Goal: Information Seeking & Learning: Understand process/instructions

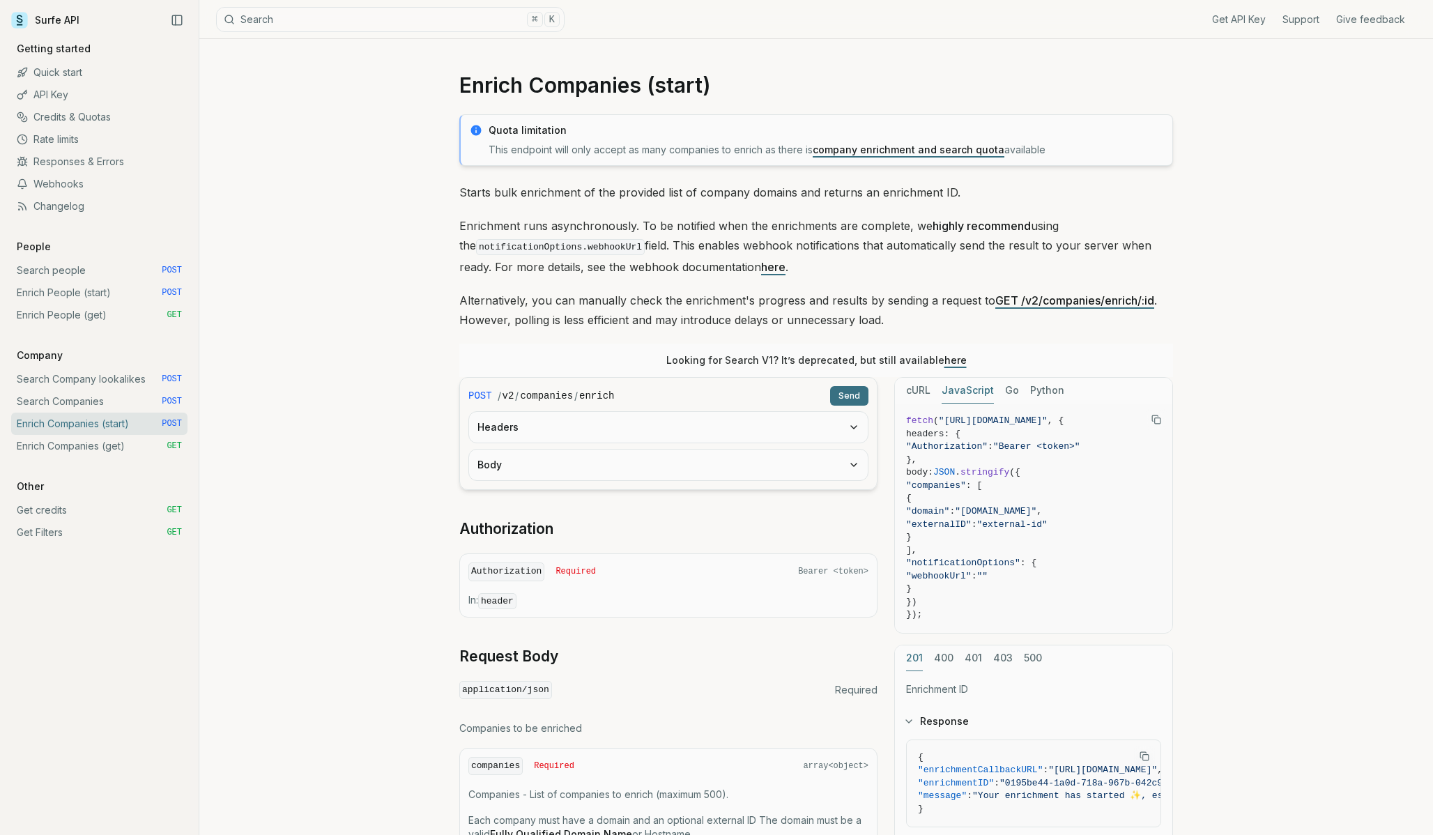
scroll to position [49, 0]
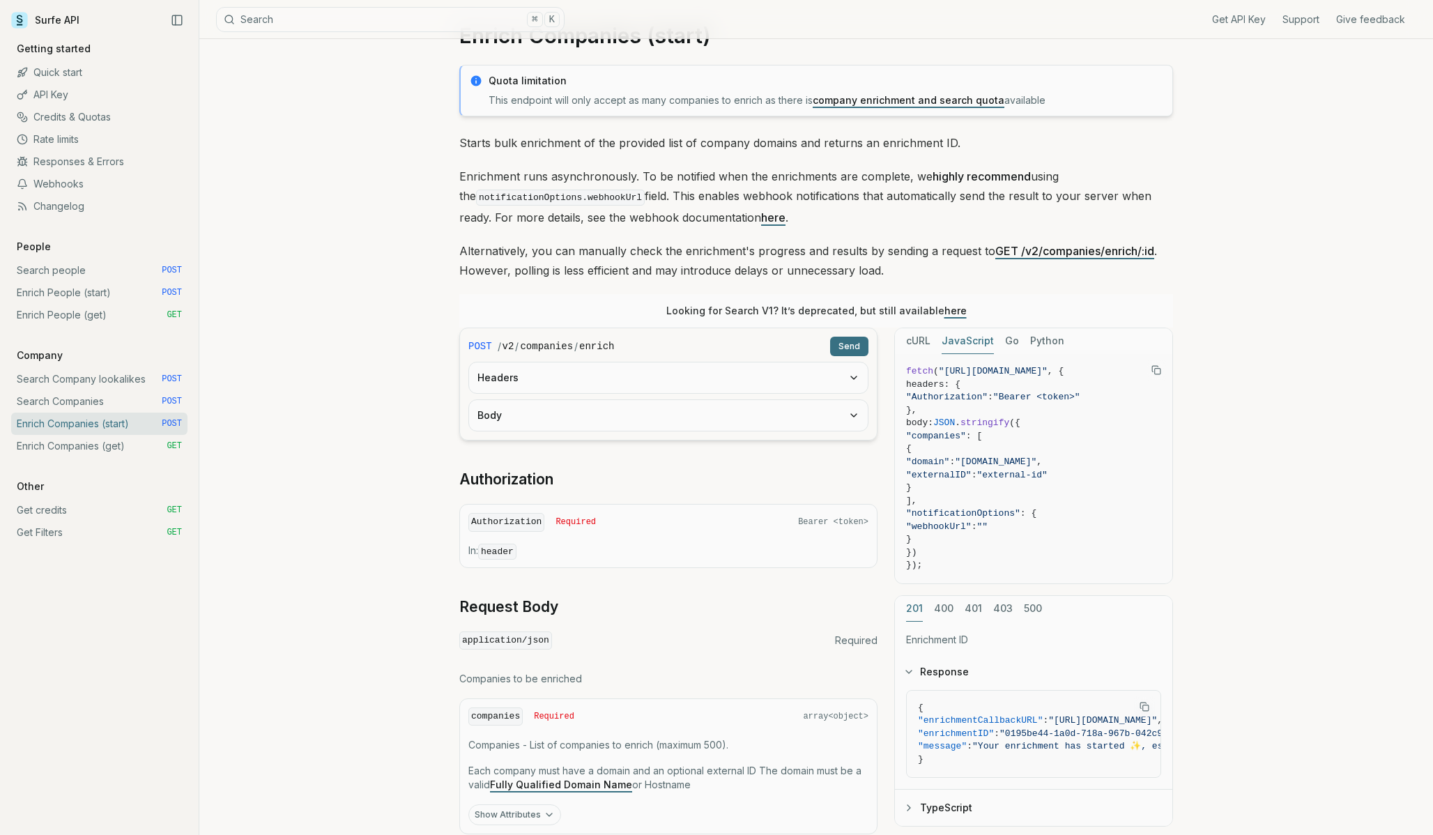
click at [73, 397] on link "Search Companies POST" at bounding box center [99, 401] width 176 height 22
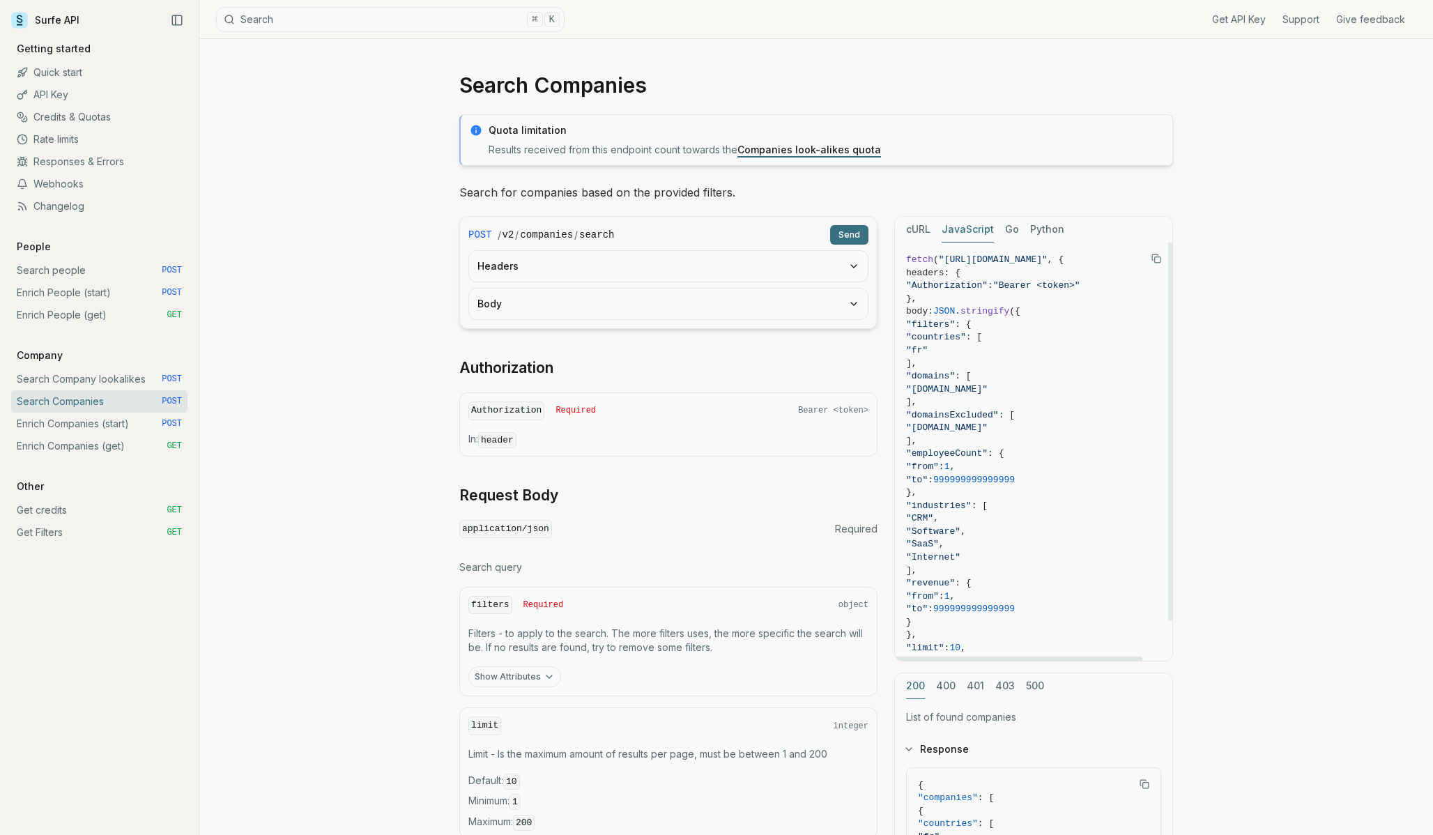
click at [932, 236] on div "cURL JavaScript Go Python" at bounding box center [1033, 230] width 277 height 26
click at [922, 231] on button "cURL" at bounding box center [918, 230] width 24 height 26
click at [1155, 255] on icon "Copy Text" at bounding box center [1156, 259] width 10 height 10
click at [91, 374] on link "Search Company lookalikes POST" at bounding box center [99, 379] width 176 height 22
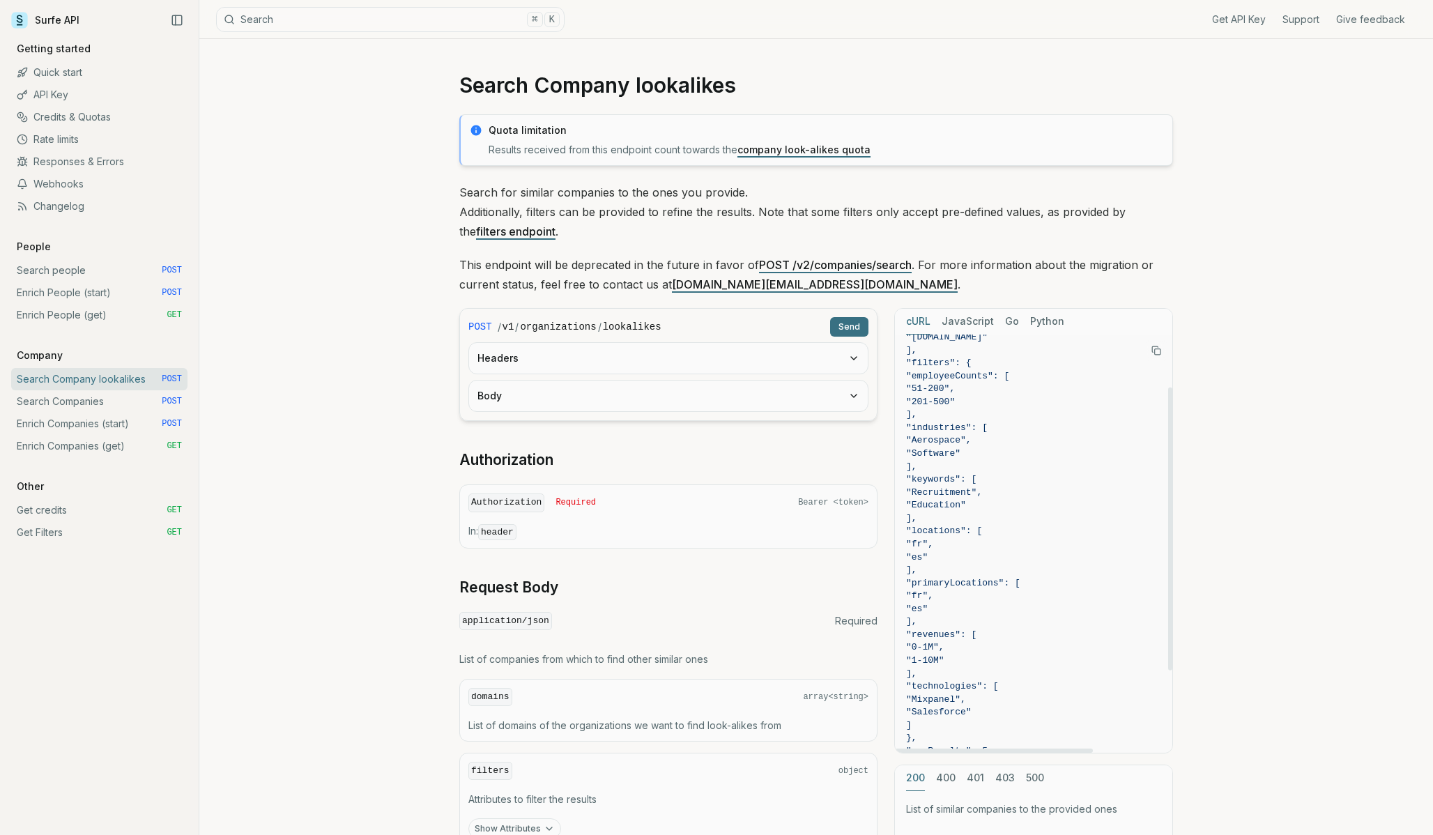
scroll to position [175, 0]
click at [114, 389] on link "Search Company lookalikes POST" at bounding box center [99, 379] width 176 height 22
click at [113, 398] on link "Search Companies POST" at bounding box center [99, 401] width 176 height 22
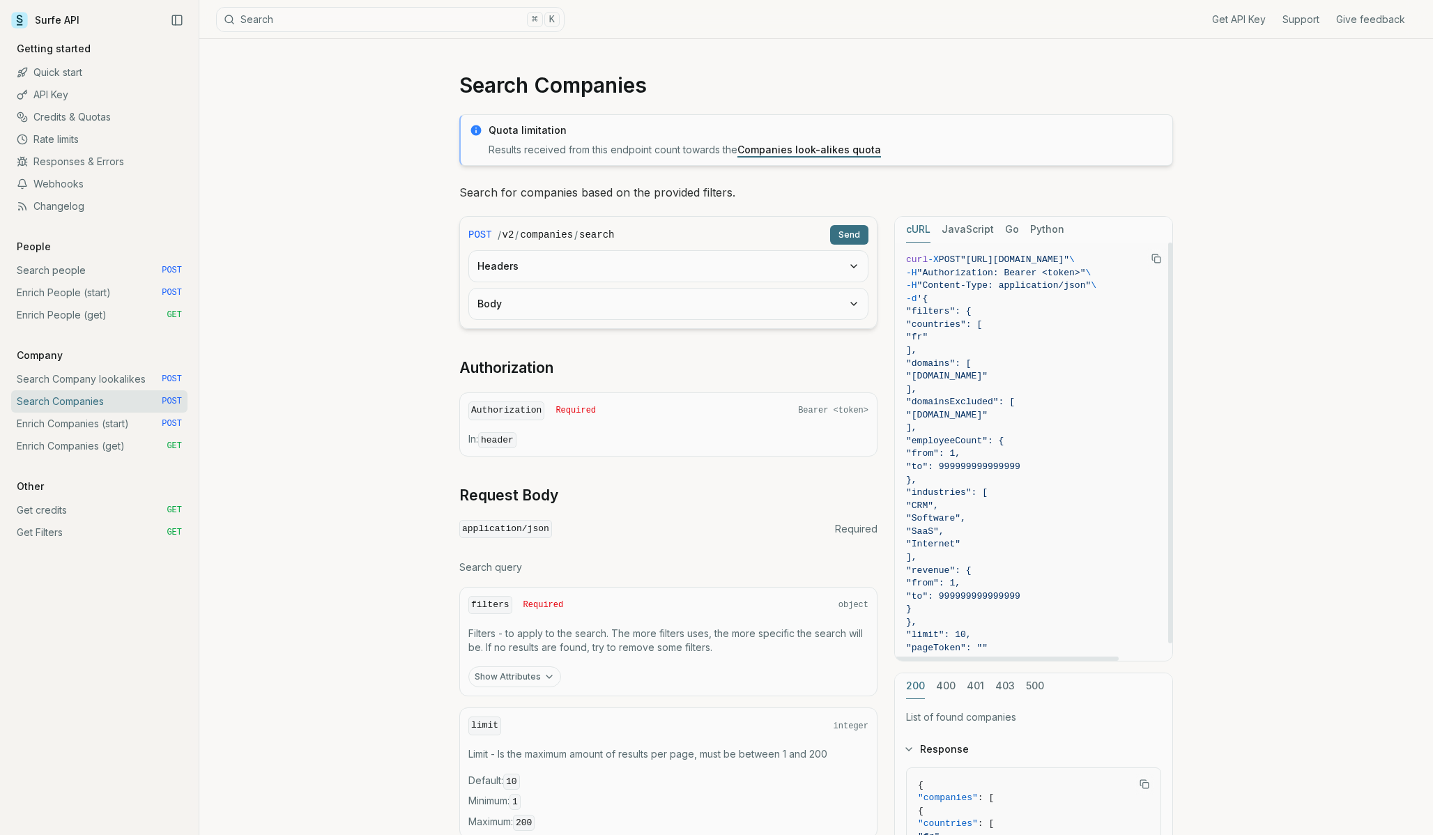
scroll to position [18, 0]
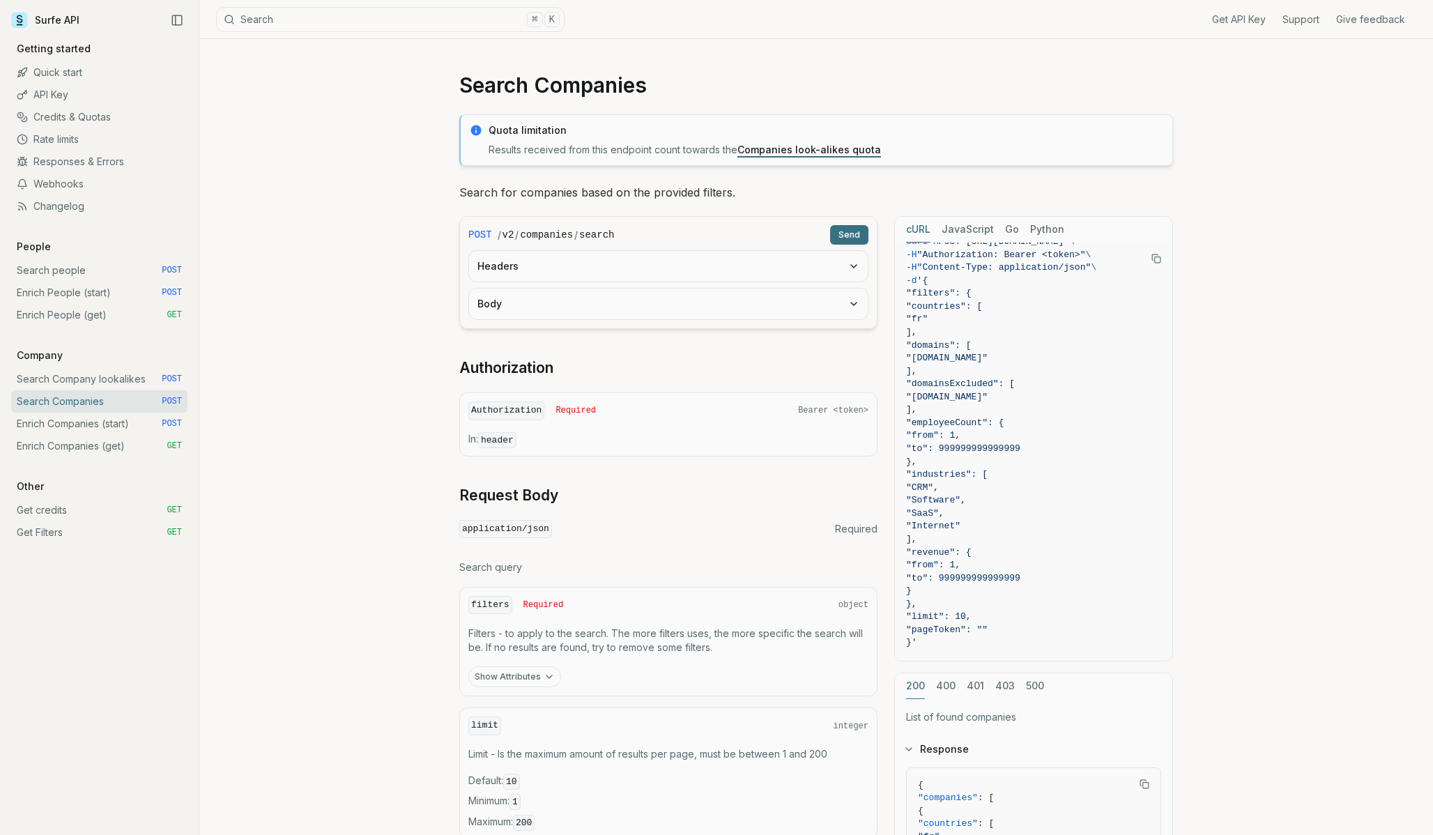
click at [115, 381] on link "Search Company lookalikes POST" at bounding box center [99, 379] width 176 height 22
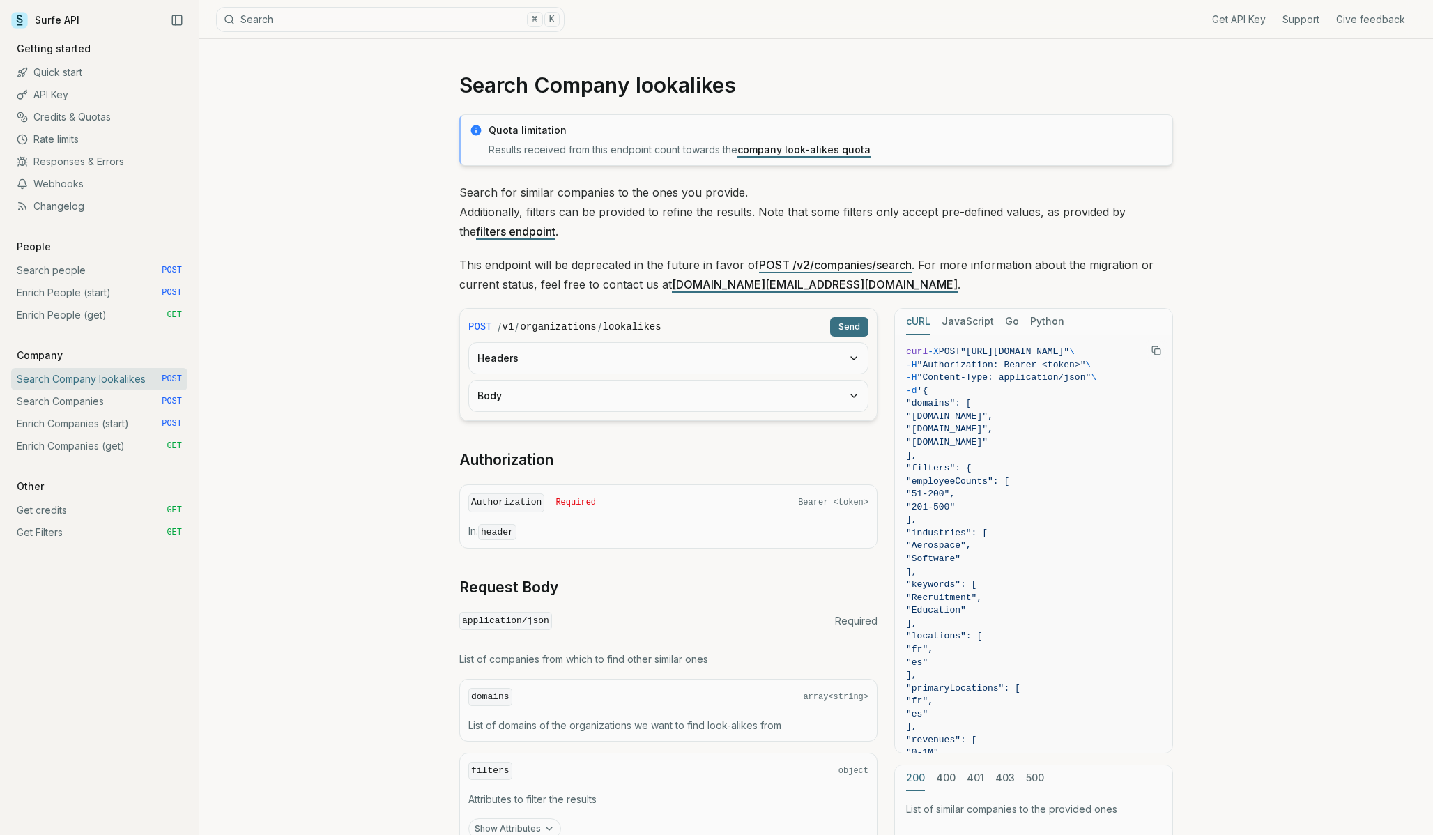
click at [52, 404] on link "Search Companies POST" at bounding box center [99, 401] width 176 height 22
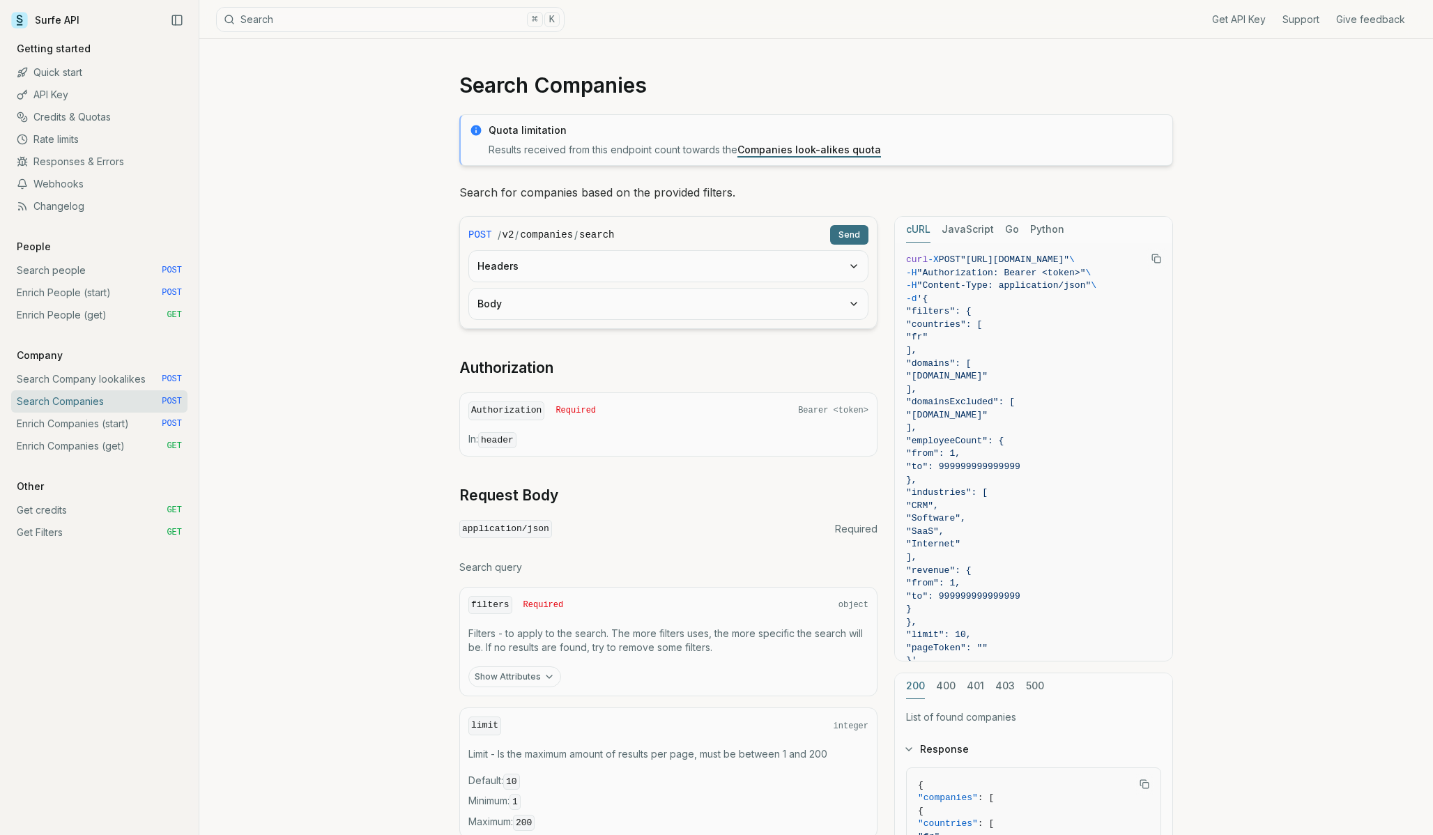
click at [813, 312] on button "Body" at bounding box center [668, 304] width 399 height 31
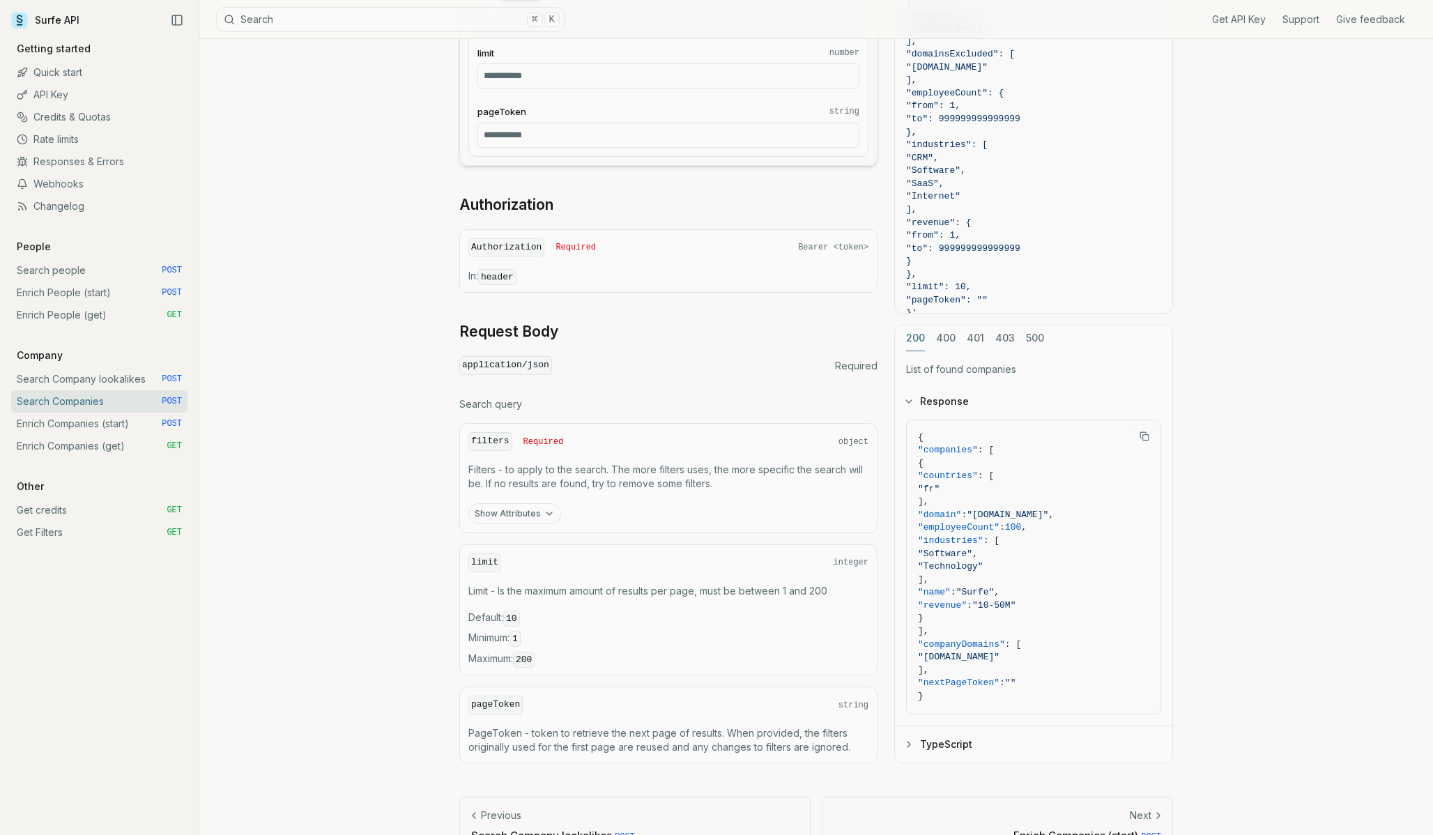
scroll to position [948, 0]
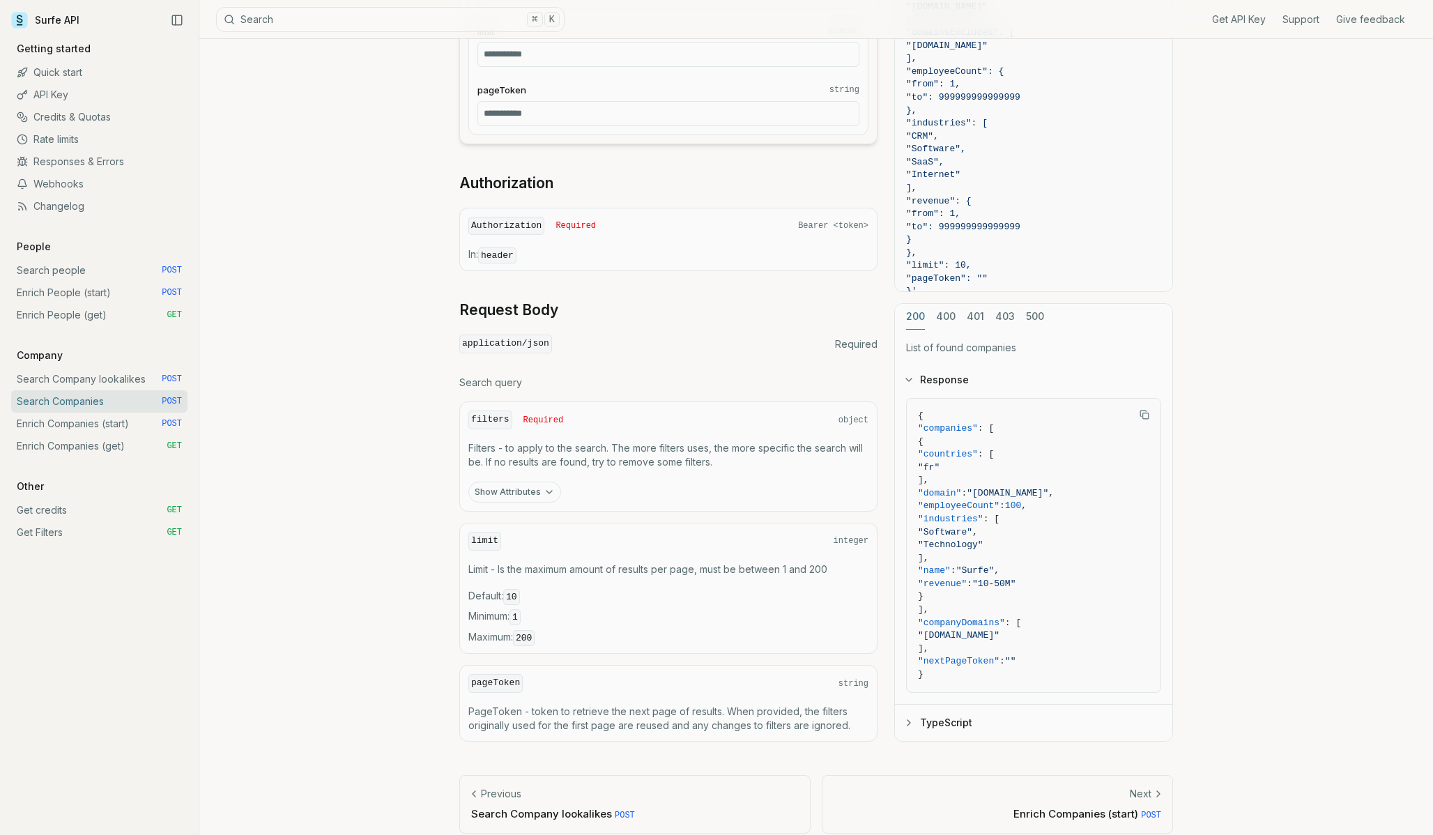
click at [521, 489] on button "Show Attributes" at bounding box center [514, 492] width 93 height 21
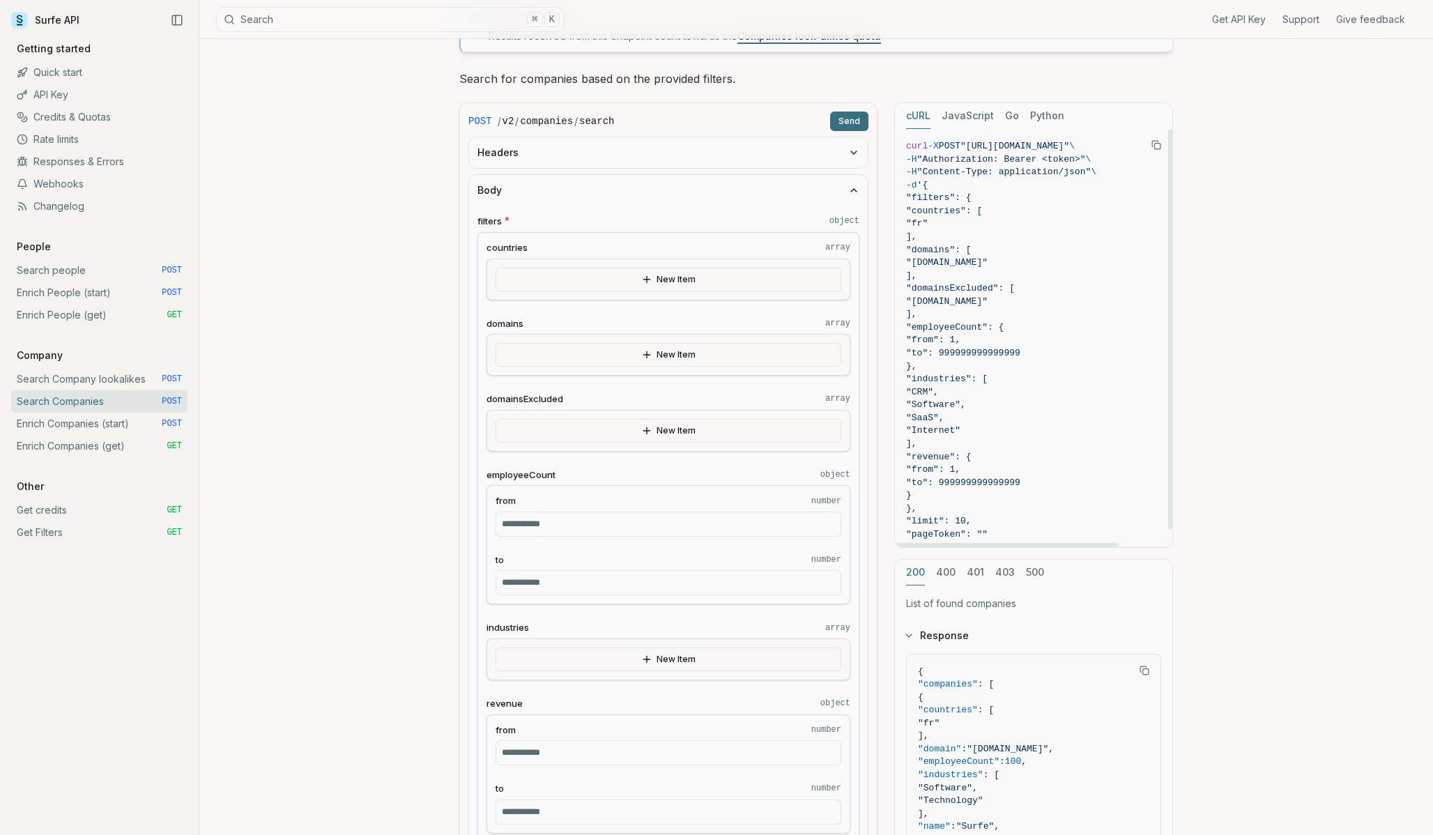
scroll to position [0, 0]
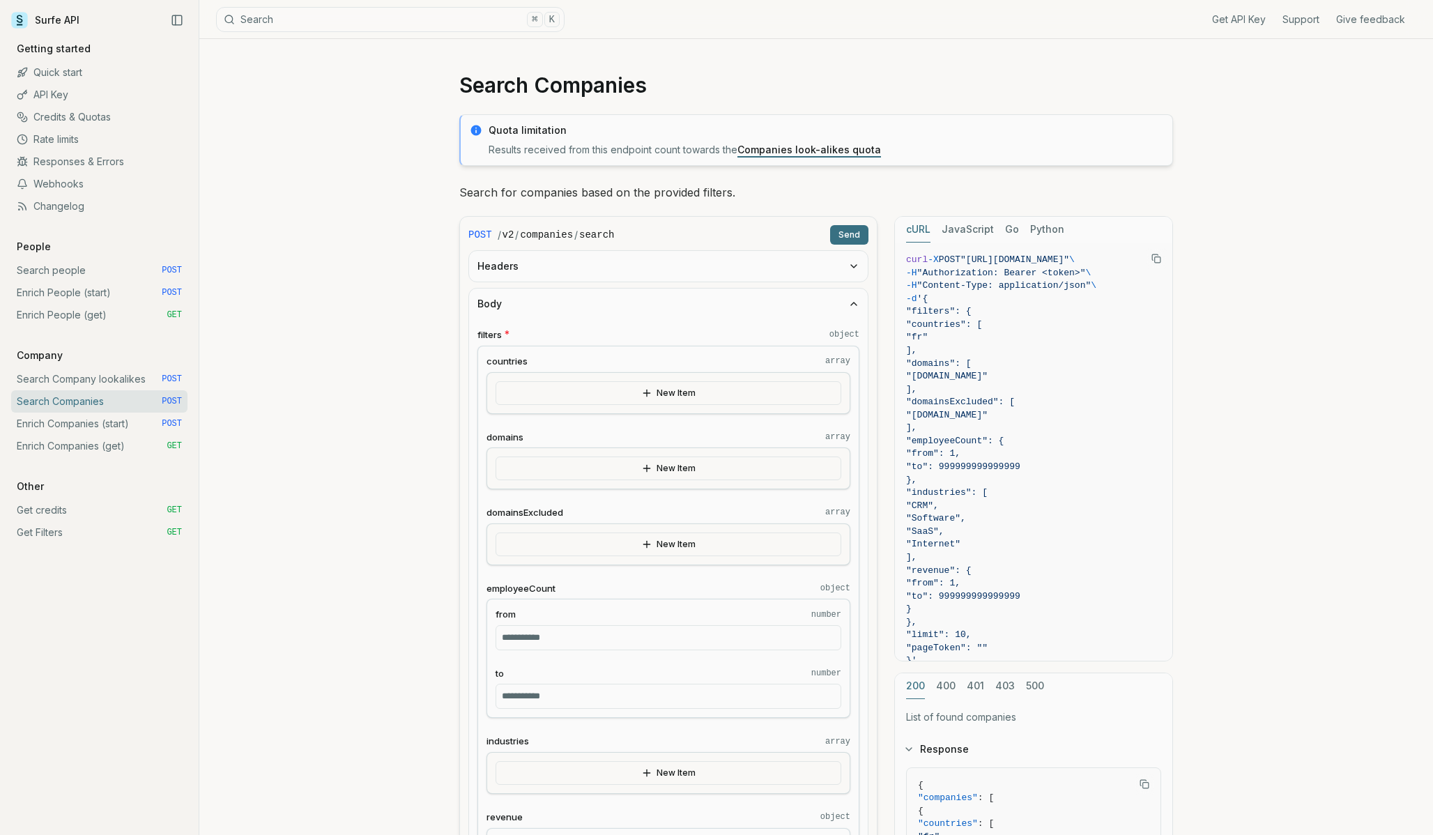
click at [62, 377] on link "Search Company lookalikes POST" at bounding box center [99, 379] width 176 height 22
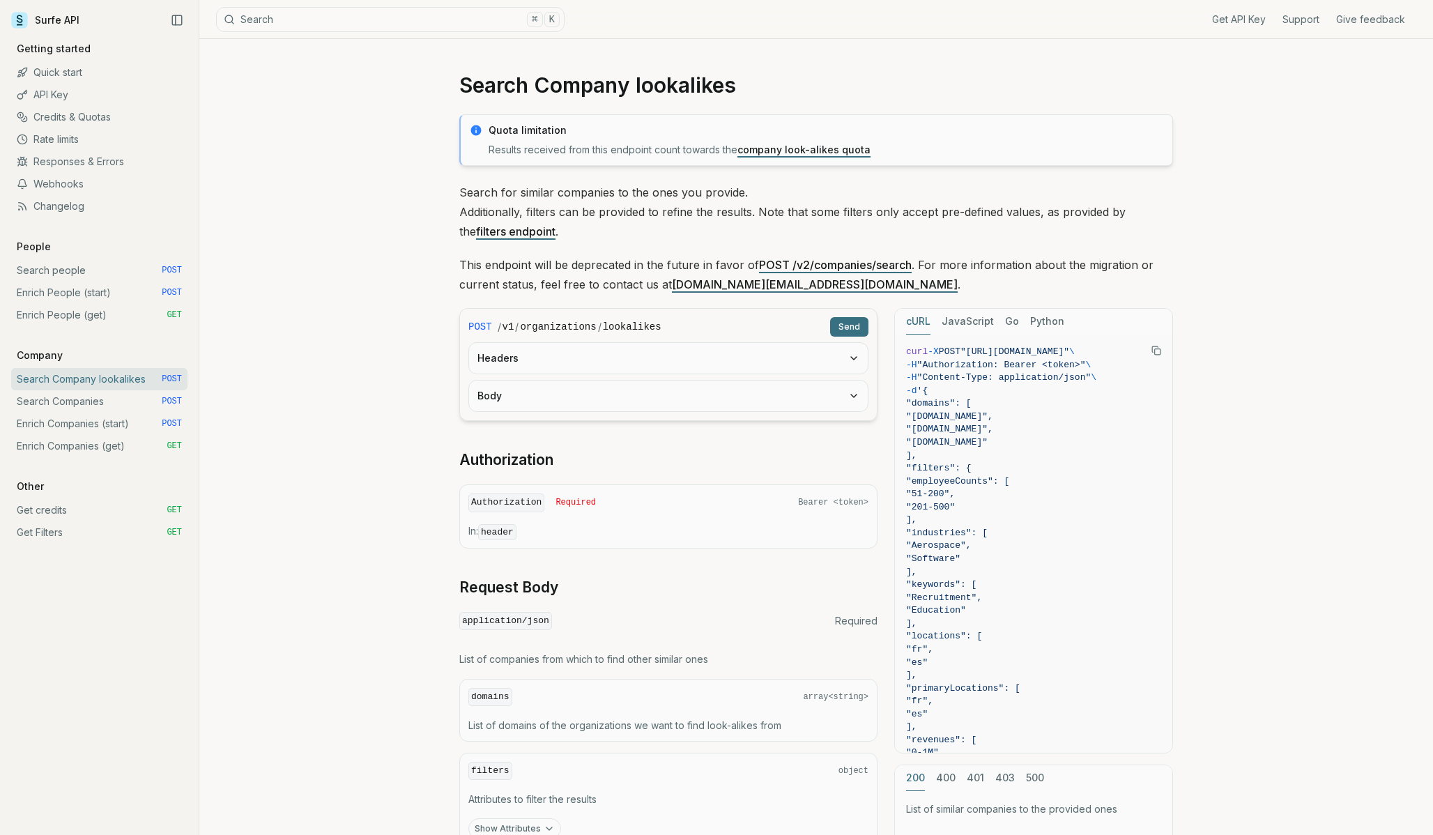
click at [849, 265] on link "POST /v2/companies/search" at bounding box center [835, 265] width 153 height 14
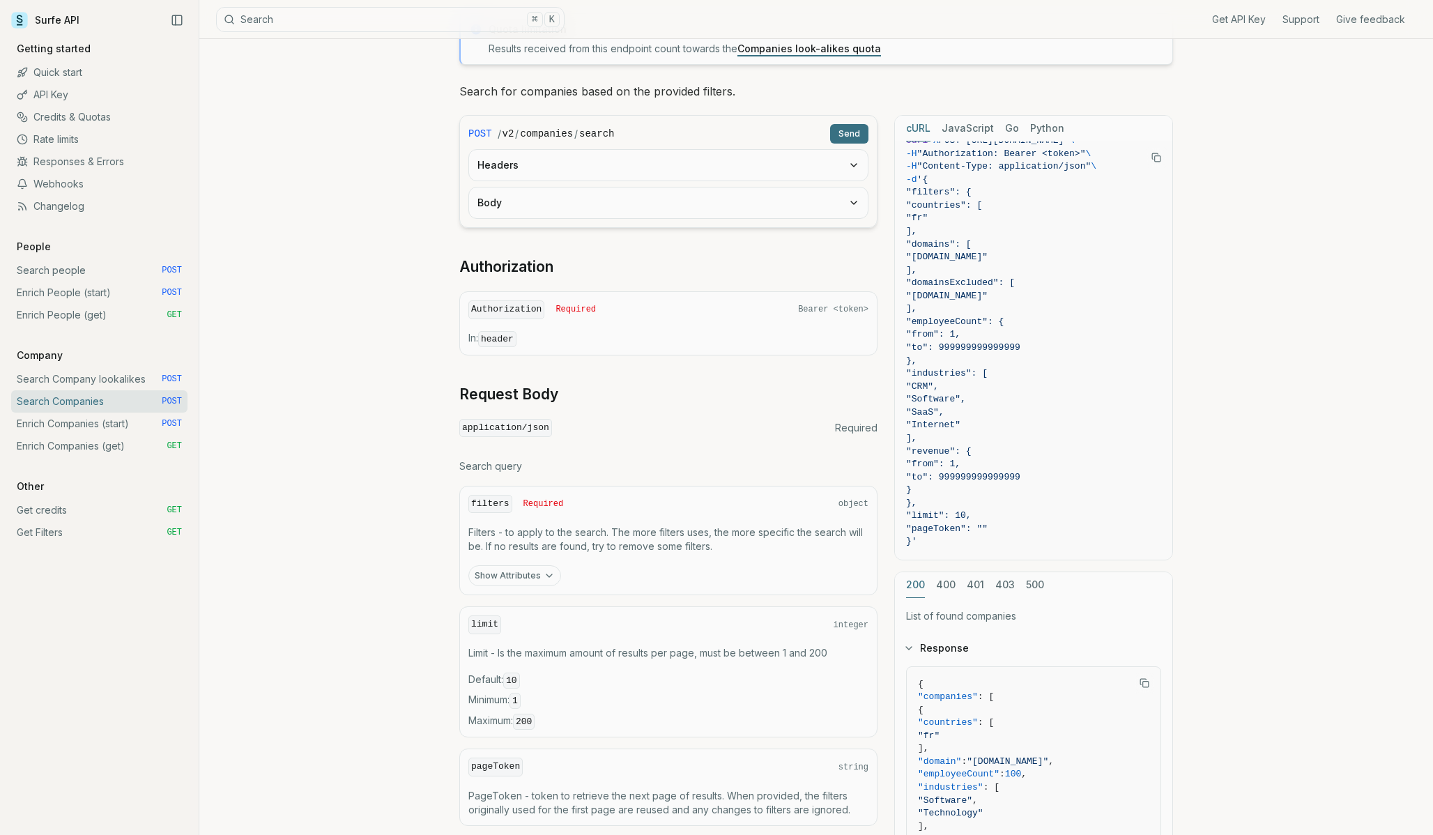
scroll to position [77, 0]
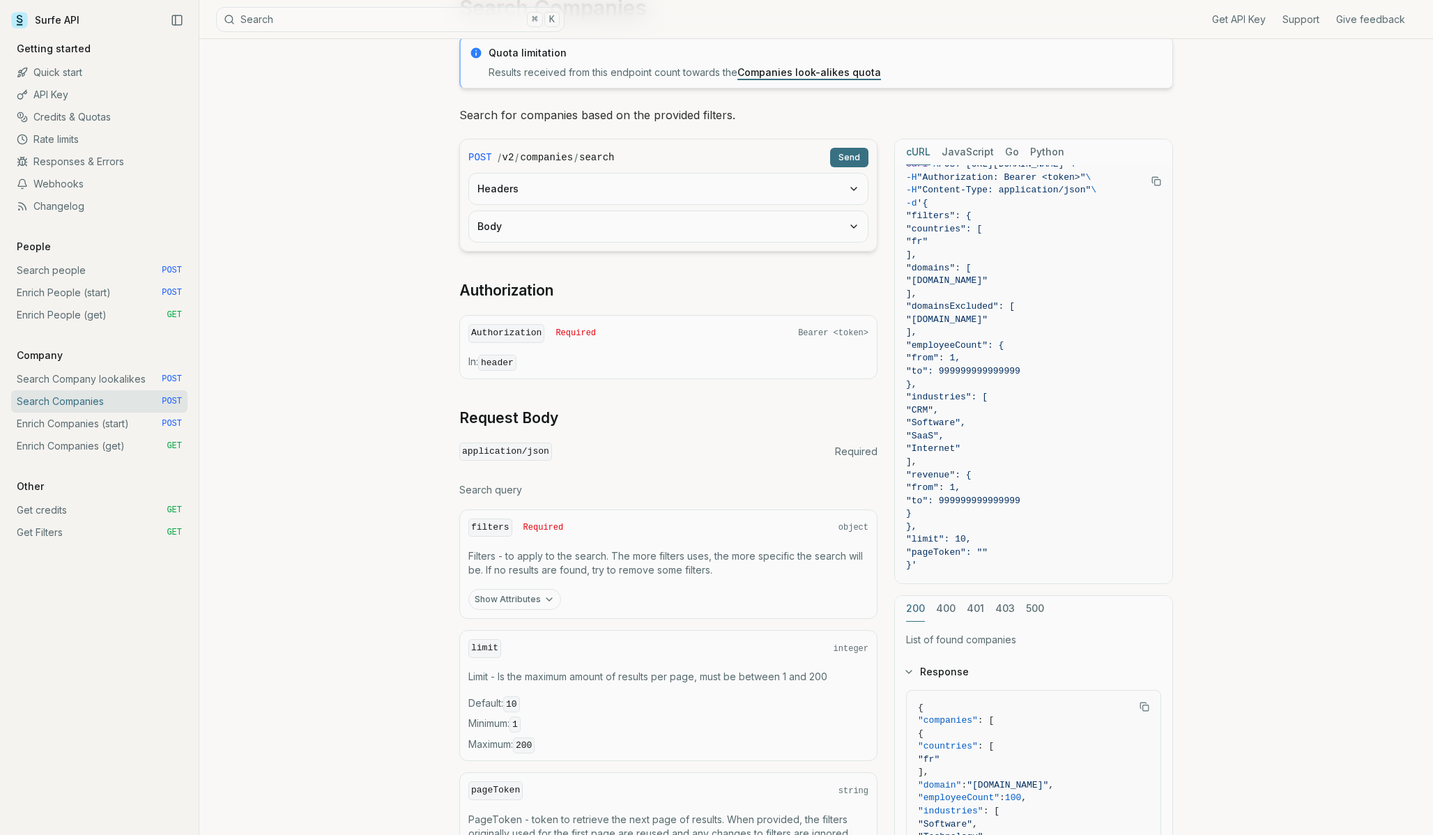
click at [651, 182] on button "Headers" at bounding box center [668, 189] width 399 height 31
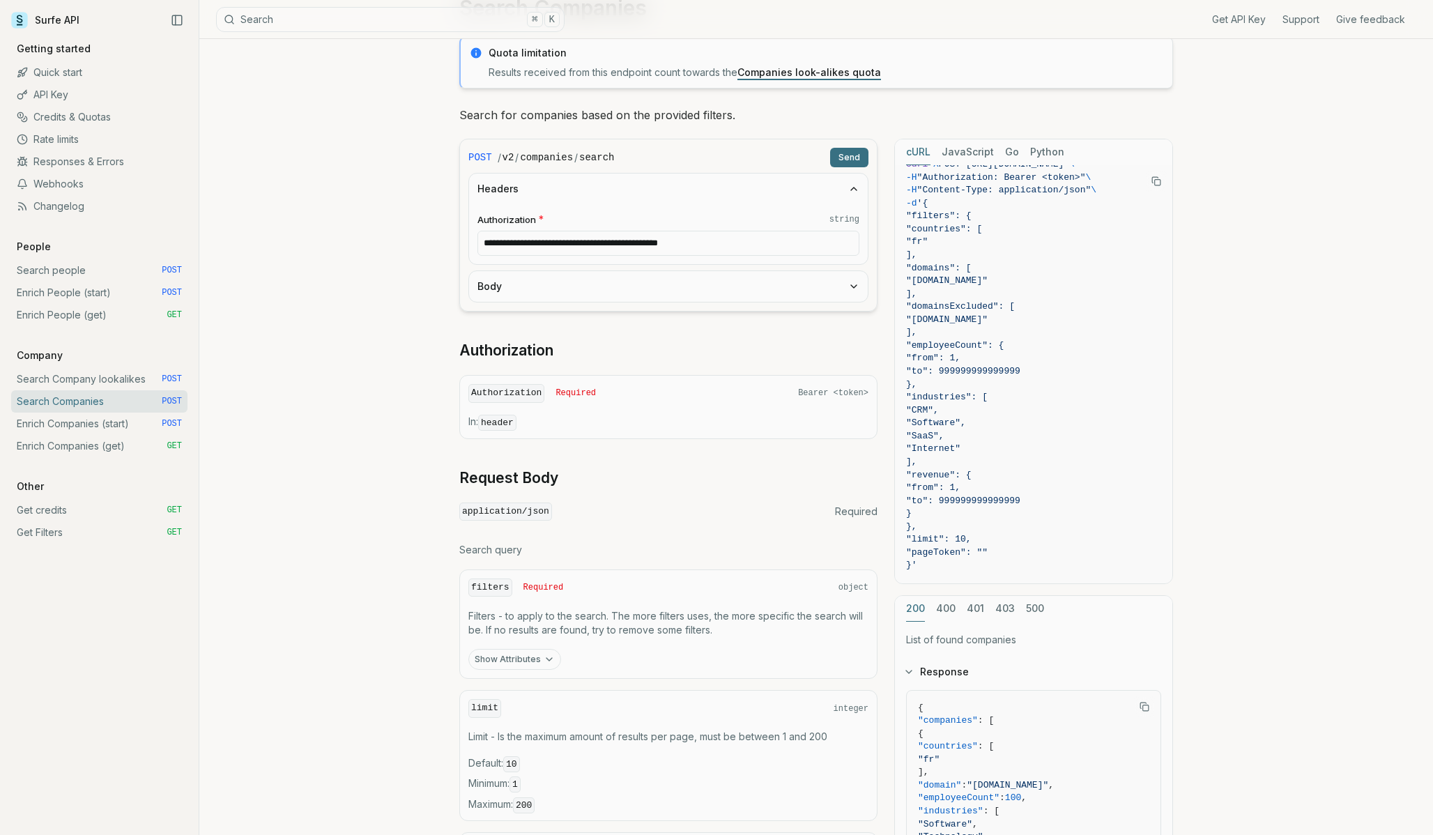
click at [651, 182] on button "Headers" at bounding box center [668, 189] width 399 height 31
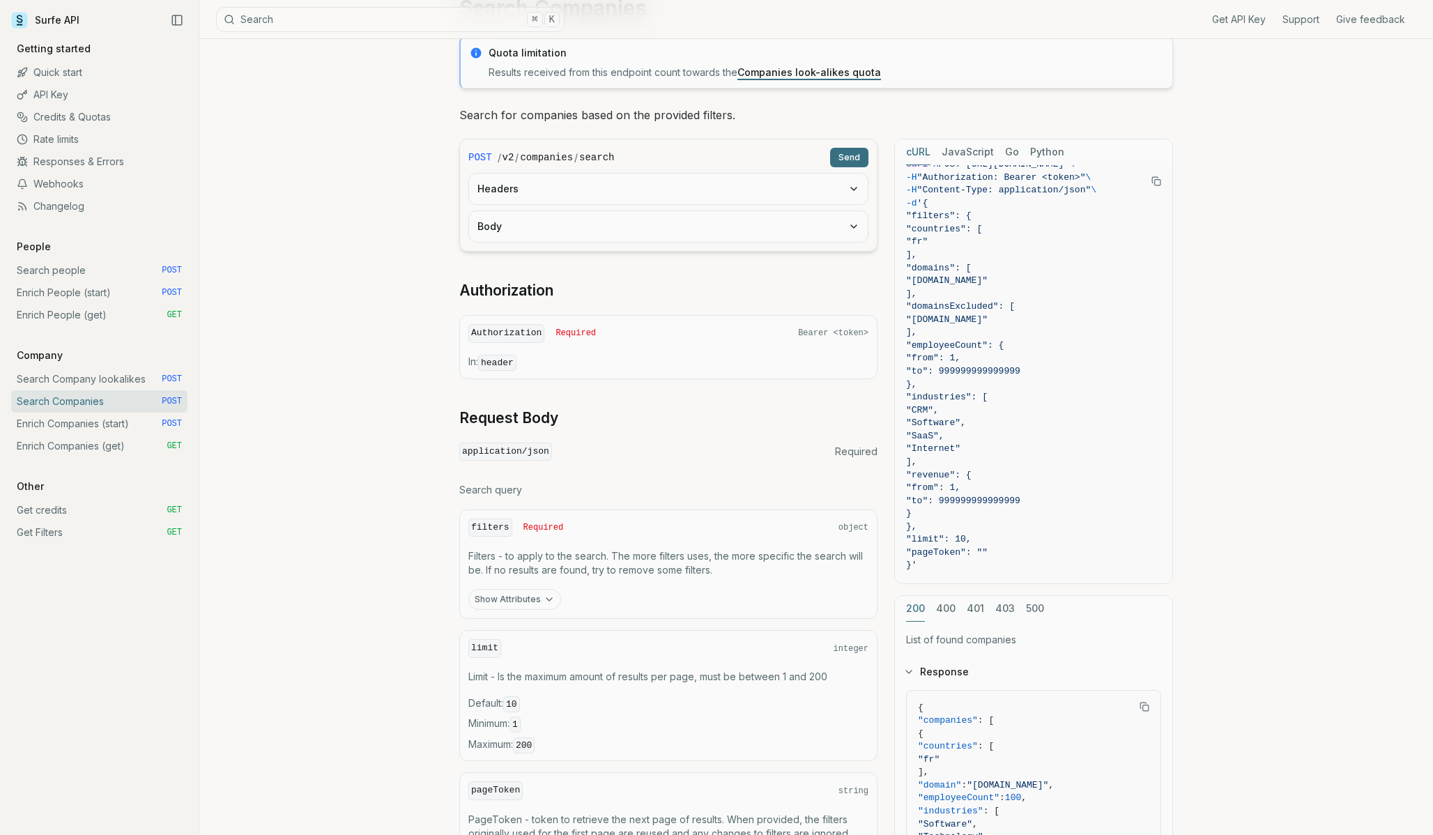
click at [651, 182] on button "Headers" at bounding box center [668, 189] width 399 height 31
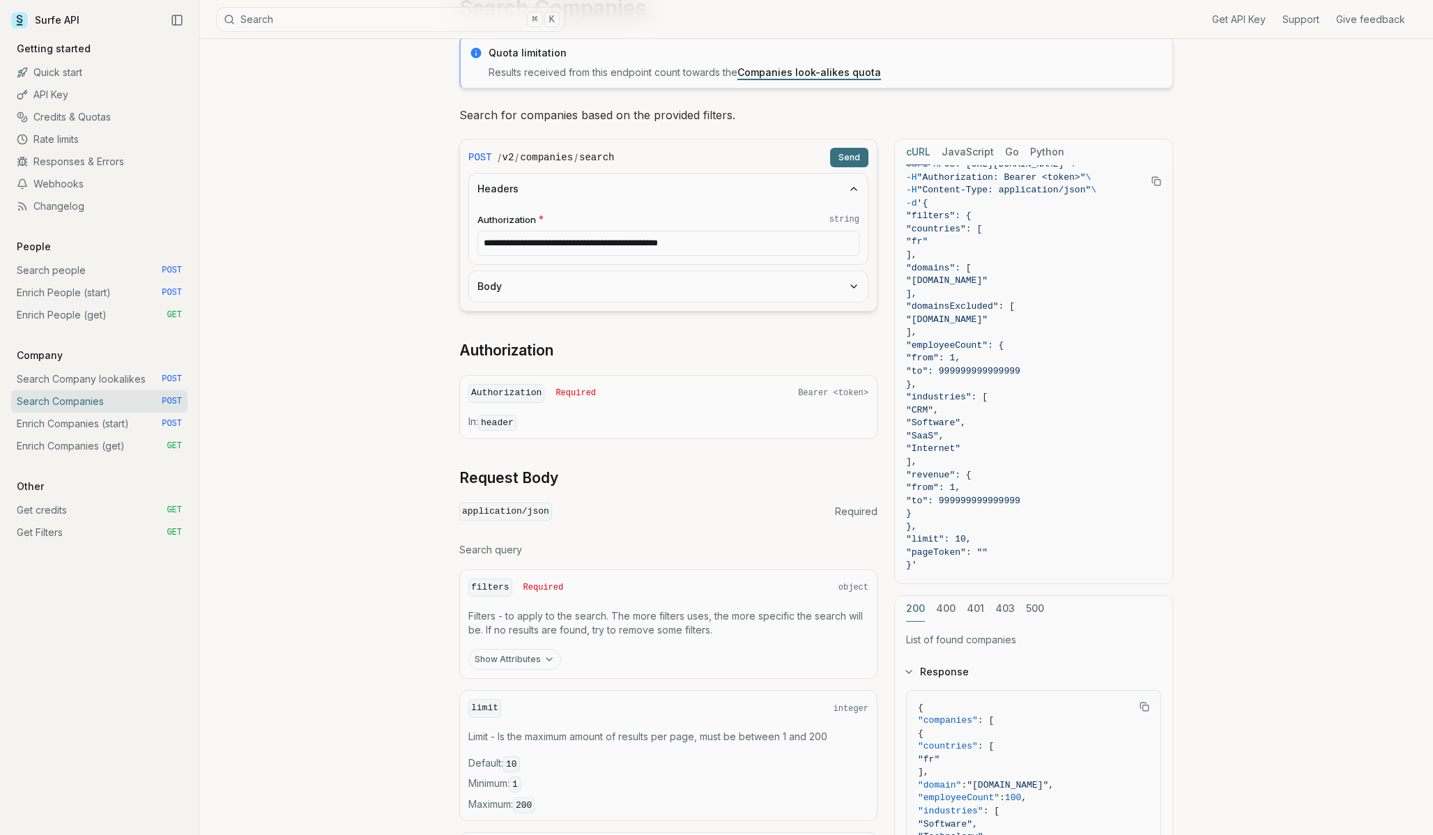
click at [651, 183] on button "Headers" at bounding box center [668, 189] width 399 height 31
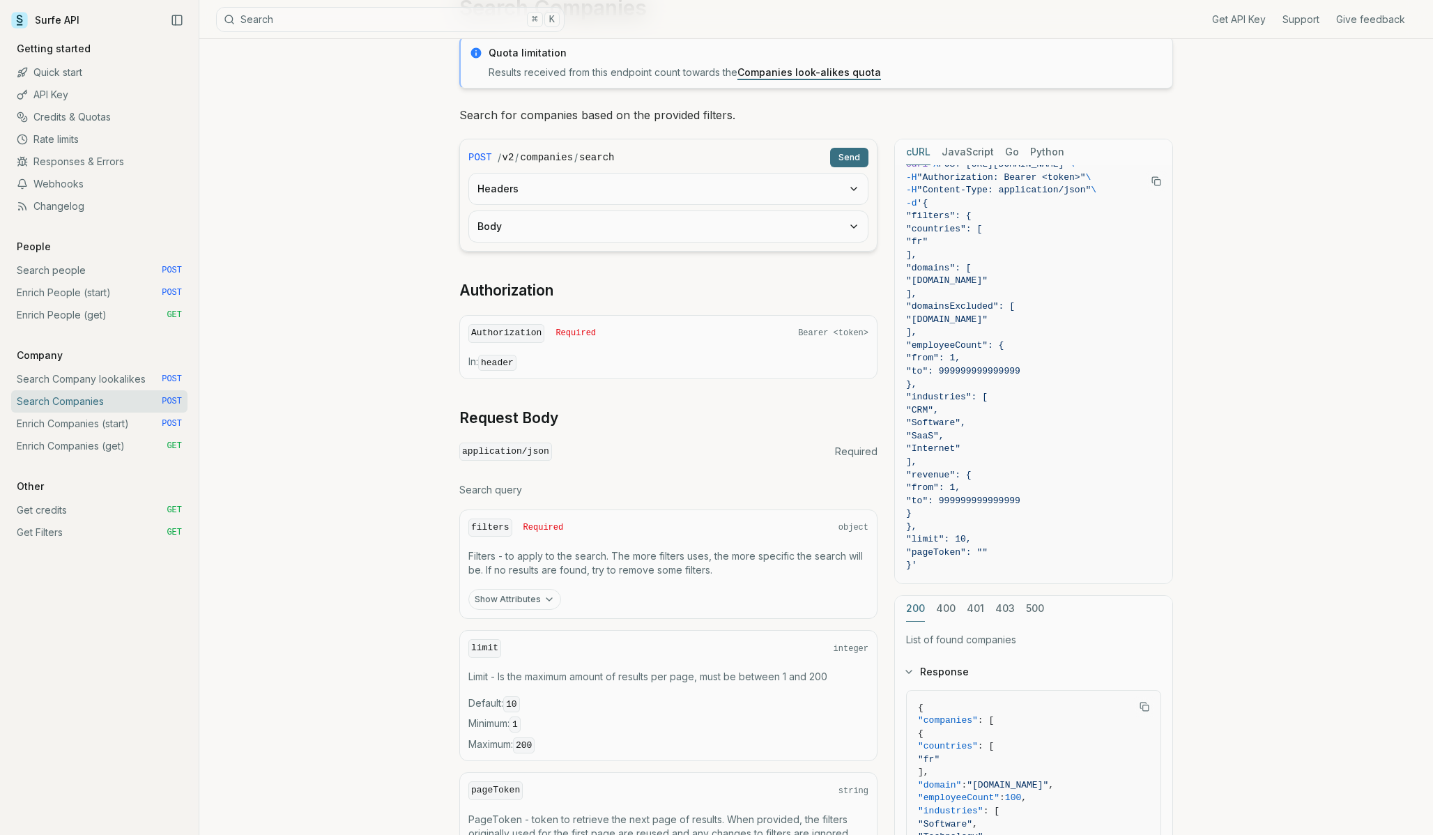
click at [671, 229] on button "Body" at bounding box center [668, 226] width 399 height 31
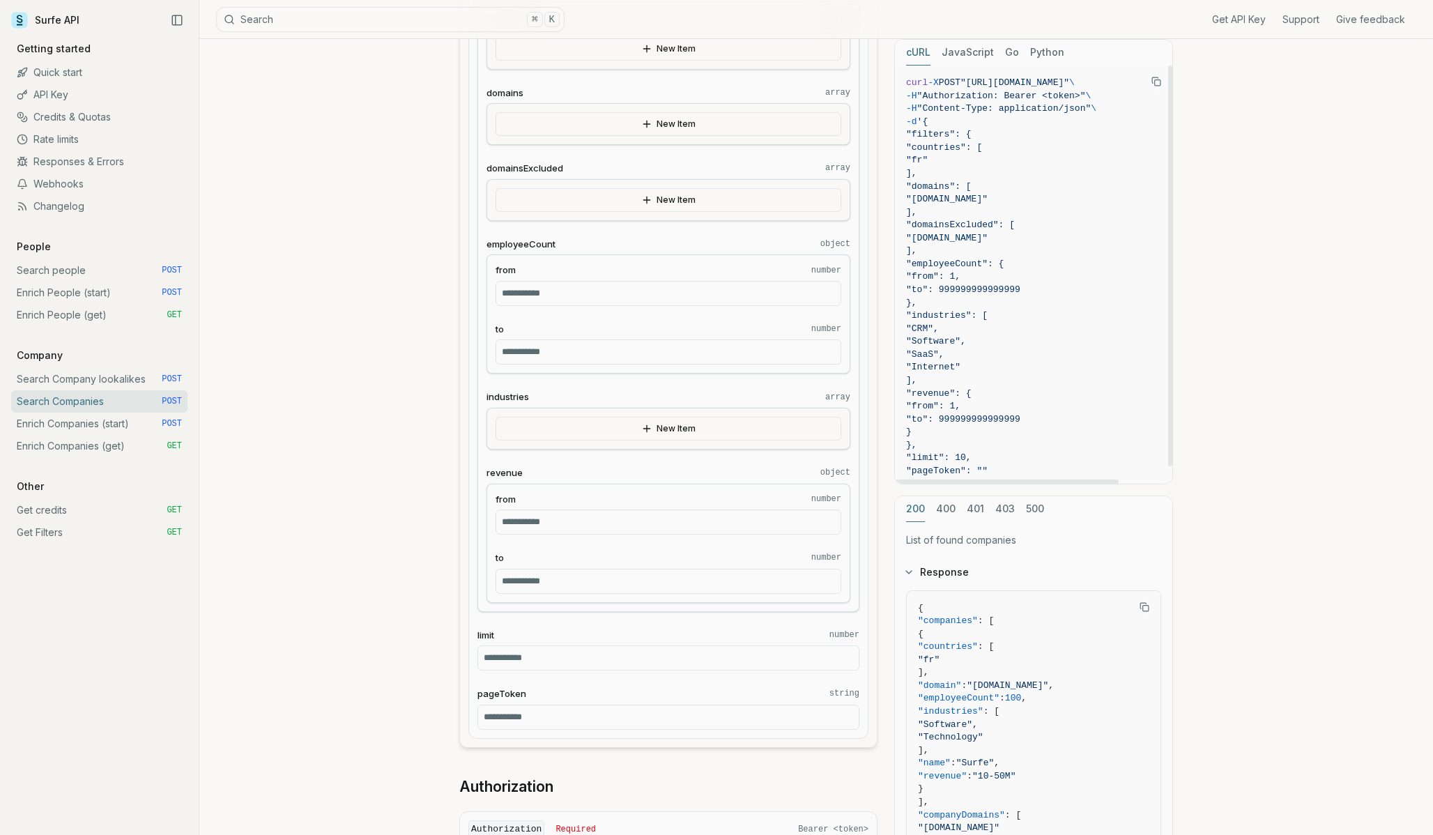
scroll to position [317, 0]
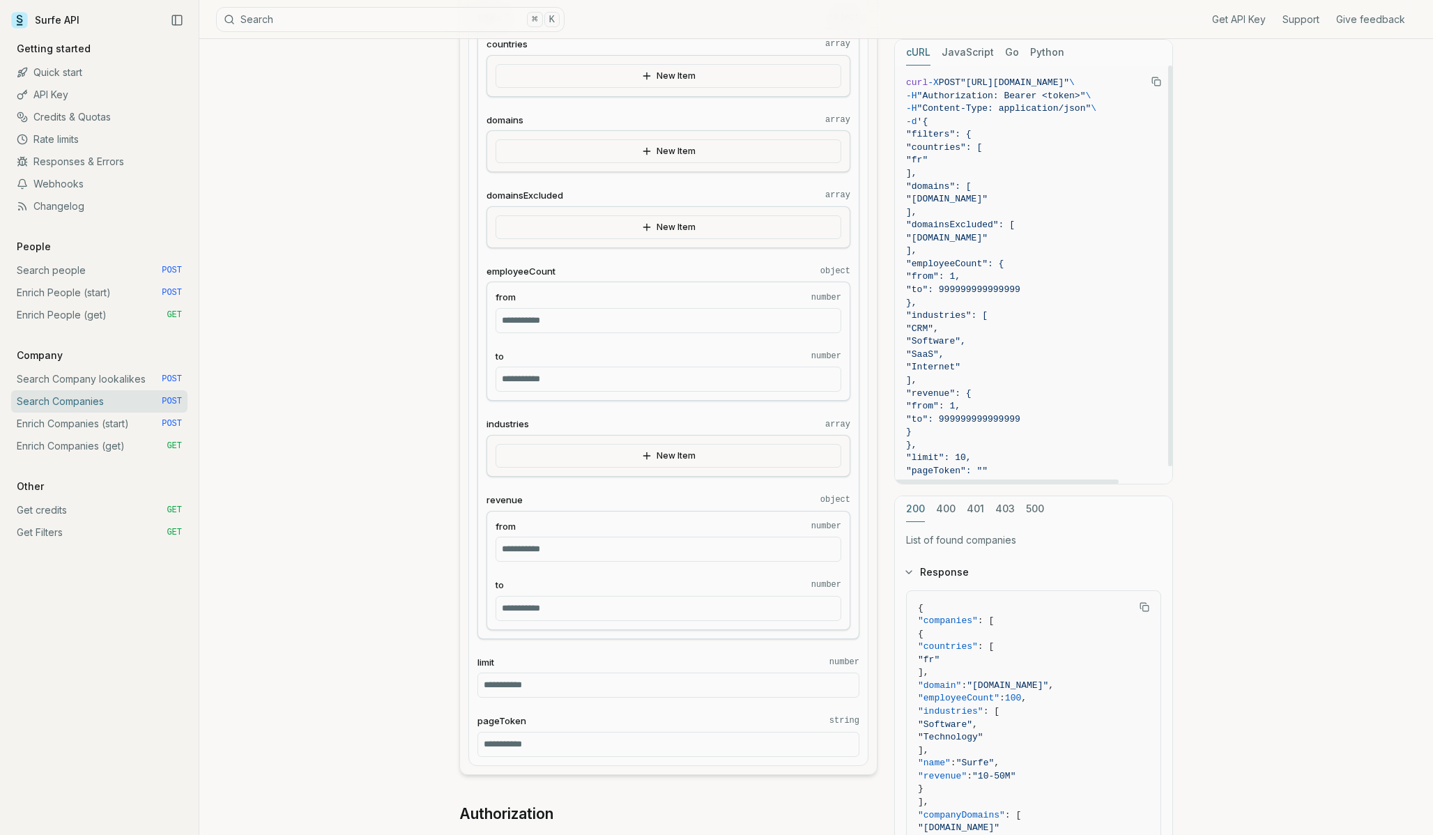
click at [961, 52] on button "JavaScript" at bounding box center [968, 53] width 52 height 26
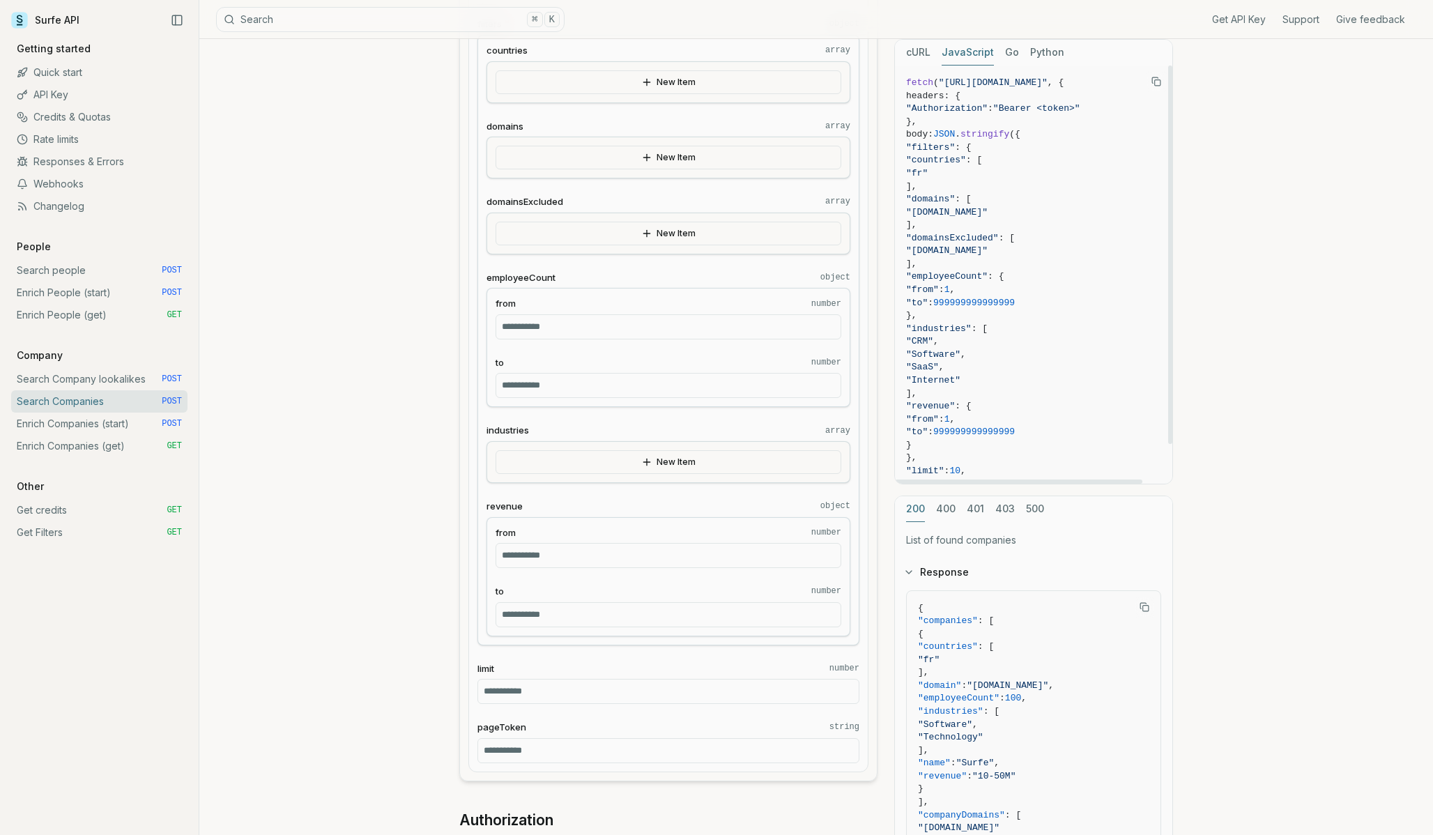
scroll to position [44, 0]
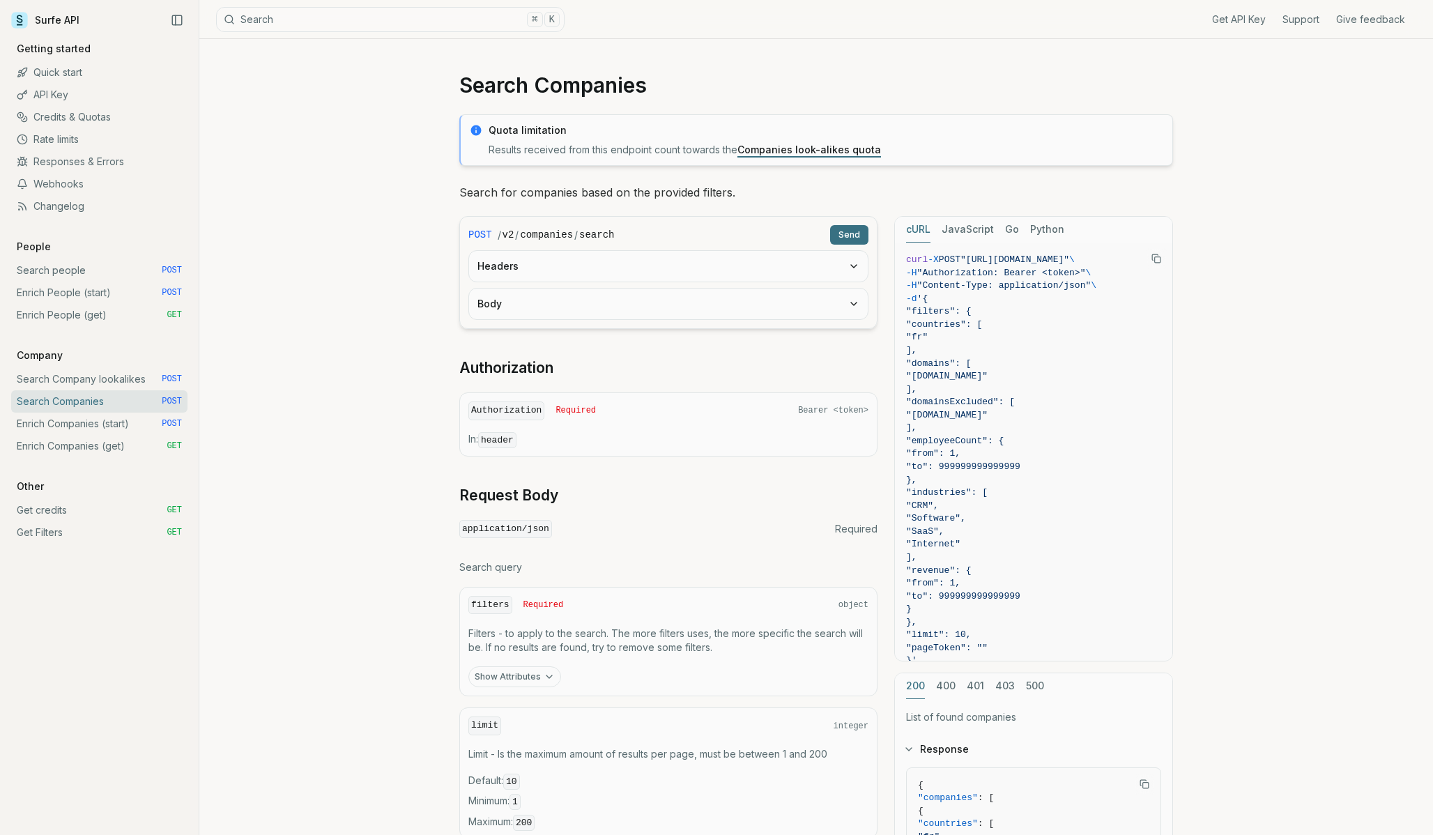
click at [43, 399] on link "Search Companies POST" at bounding box center [99, 401] width 176 height 22
click at [56, 425] on link "Enrich Companies (start) POST" at bounding box center [99, 424] width 176 height 22
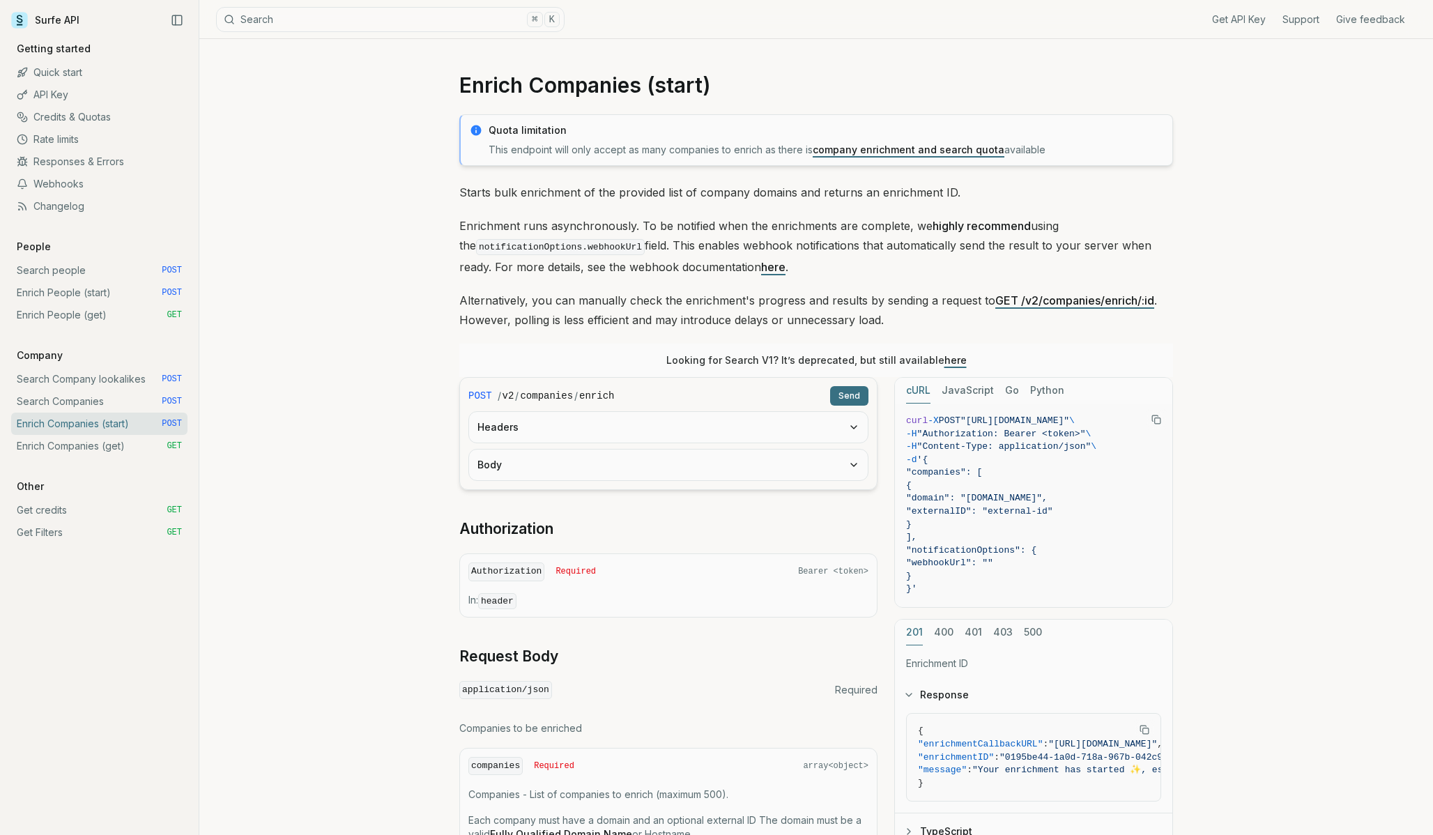
click at [45, 401] on link "Search Companies POST" at bounding box center [99, 401] width 176 height 22
